Goal: Task Accomplishment & Management: Manage account settings

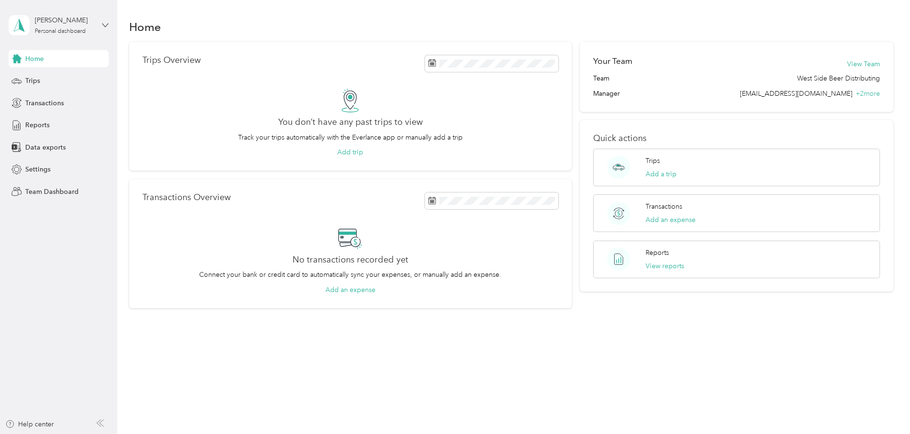
click at [106, 24] on icon at bounding box center [105, 25] width 7 height 7
click at [63, 82] on div "Team dashboard" at bounding box center [108, 78] width 187 height 17
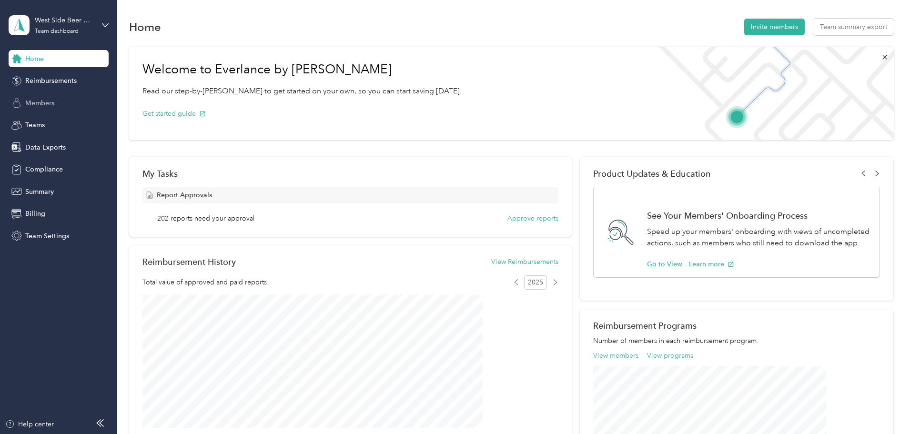
click at [51, 103] on span "Members" at bounding box center [39, 103] width 29 height 10
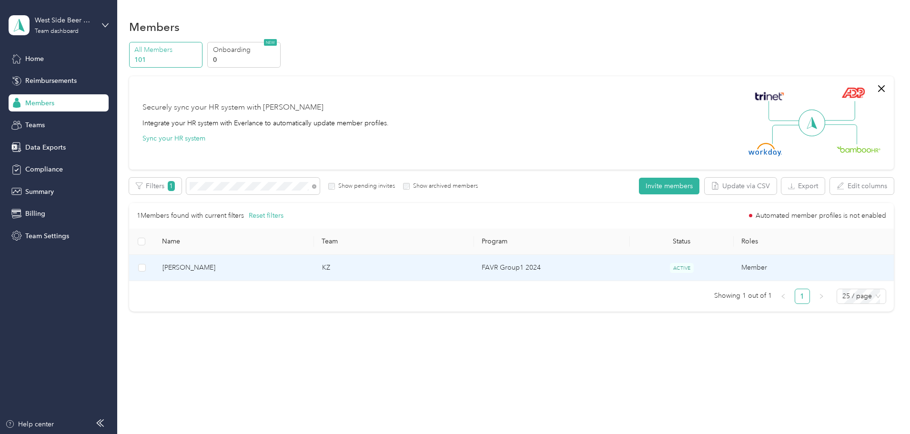
click at [254, 264] on span "[PERSON_NAME]" at bounding box center [234, 268] width 144 height 10
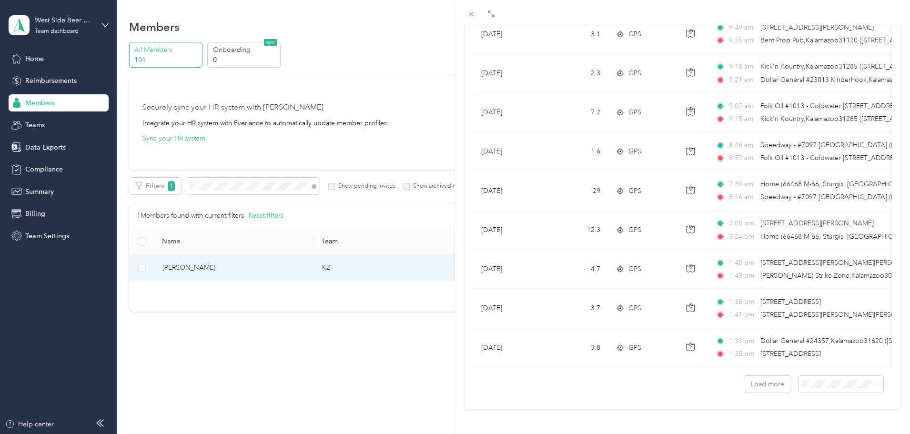
scroll to position [783, 0]
click at [825, 361] on li "100 per load" at bounding box center [834, 356] width 84 height 17
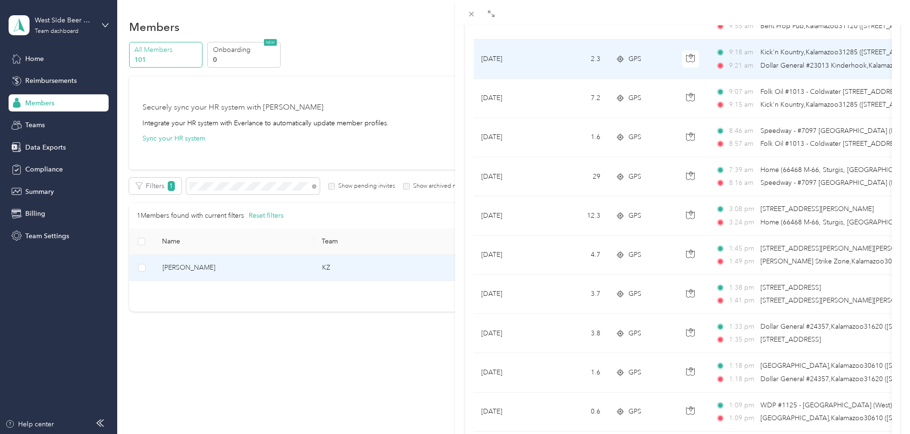
click at [580, 71] on td "2.3" at bounding box center [576, 59] width 63 height 39
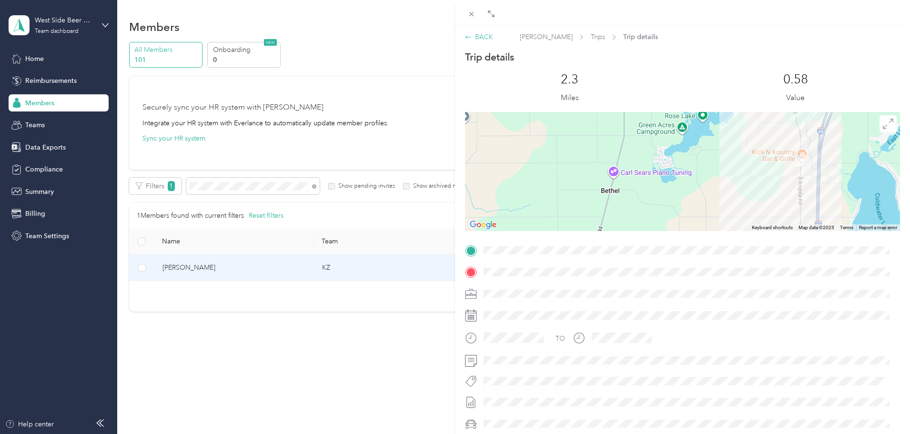
click at [484, 38] on div "BACK" at bounding box center [479, 37] width 28 height 10
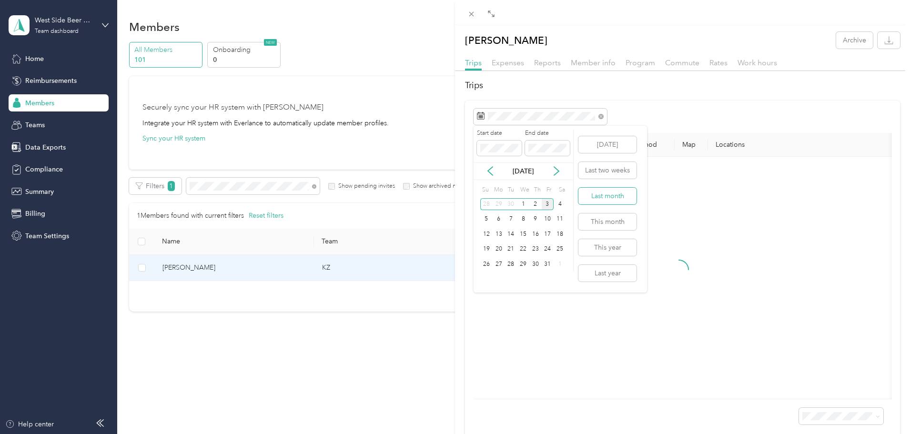
click at [607, 196] on button "Last month" at bounding box center [607, 196] width 58 height 17
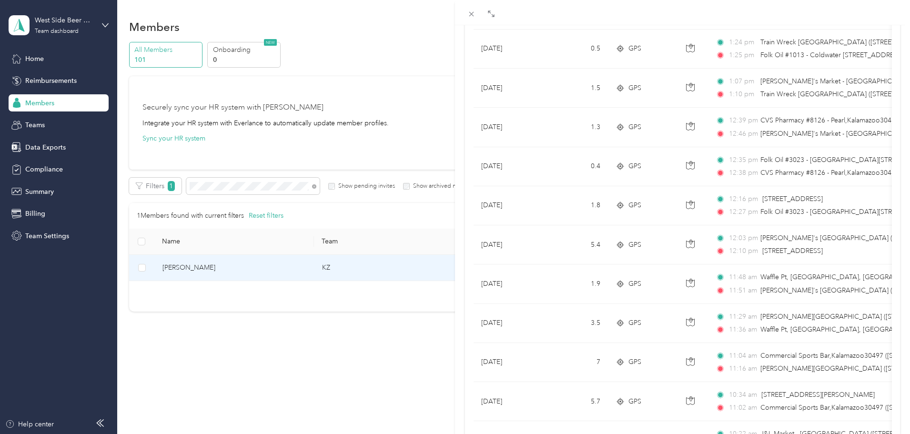
scroll to position [101, 0]
